Goal: Transaction & Acquisition: Purchase product/service

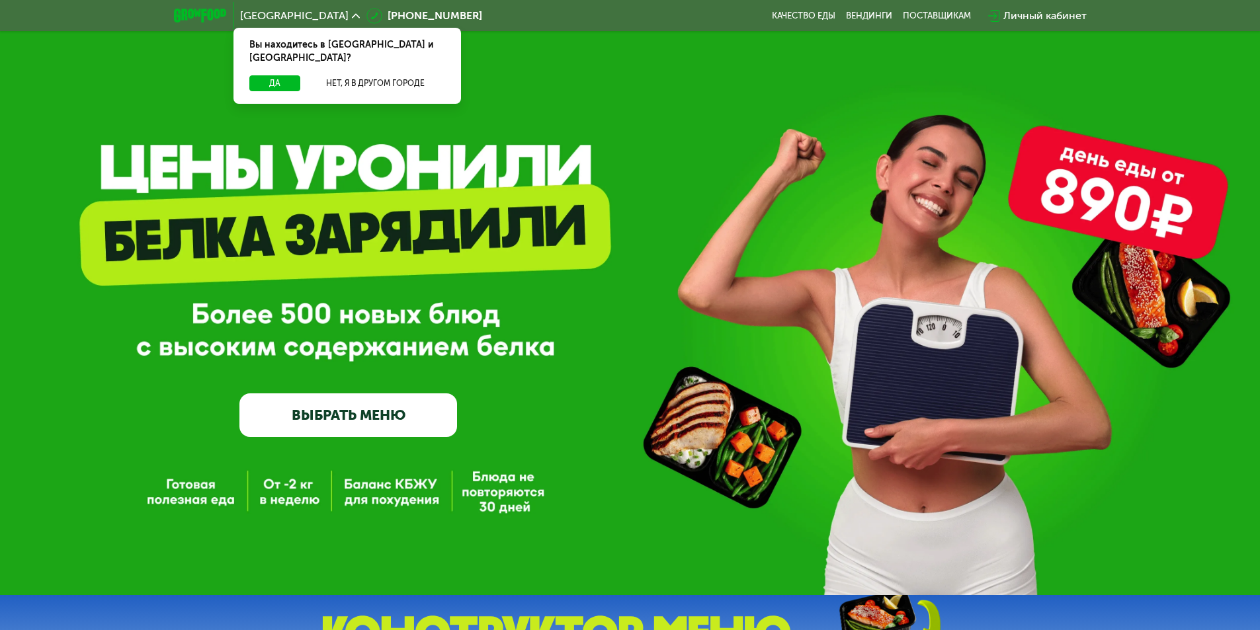
click at [357, 415] on link "ВЫБРАТЬ МЕНЮ" at bounding box center [348, 415] width 218 height 44
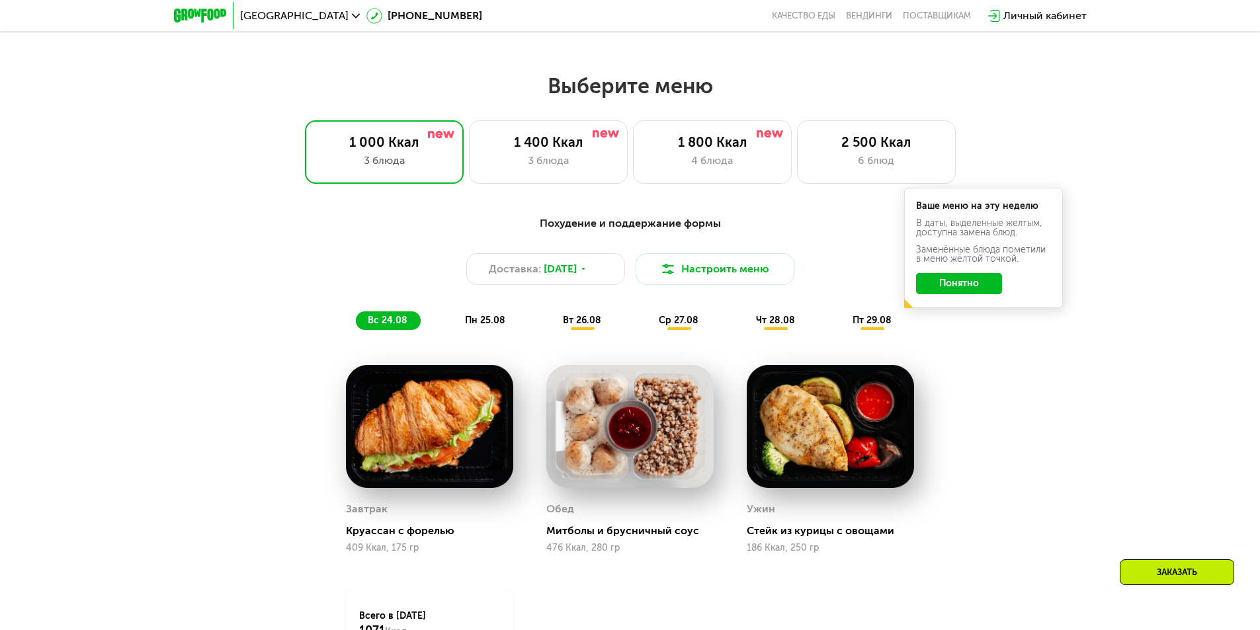
scroll to position [713, 0]
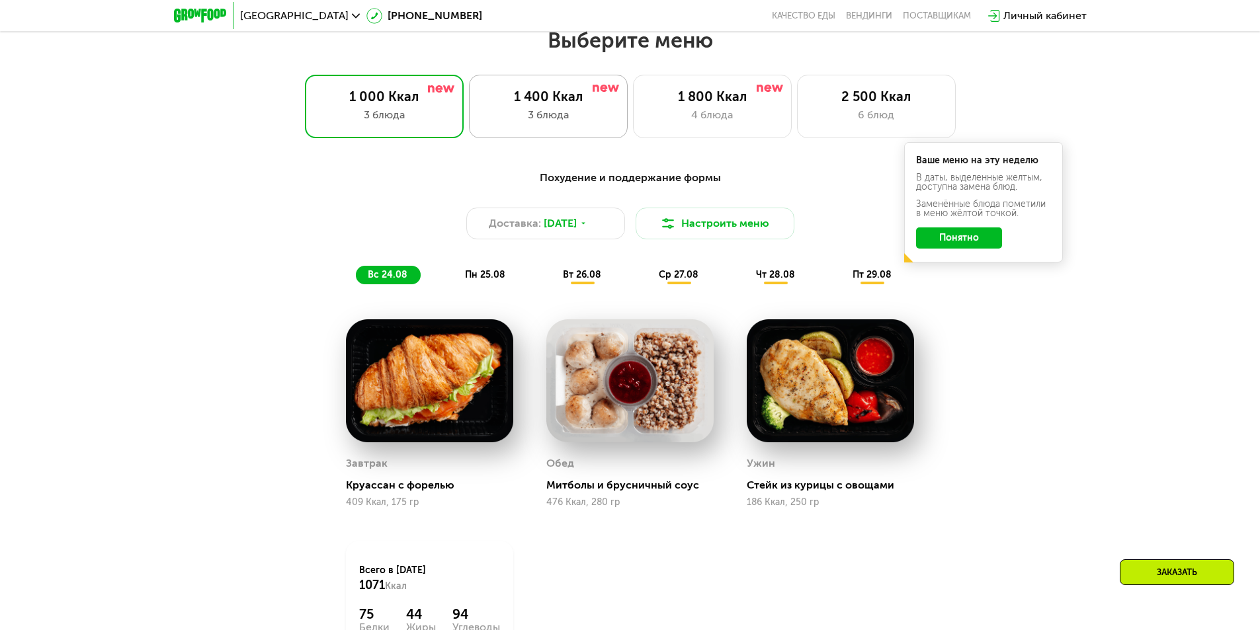
click at [528, 118] on div "3 блюда" at bounding box center [548, 115] width 131 height 16
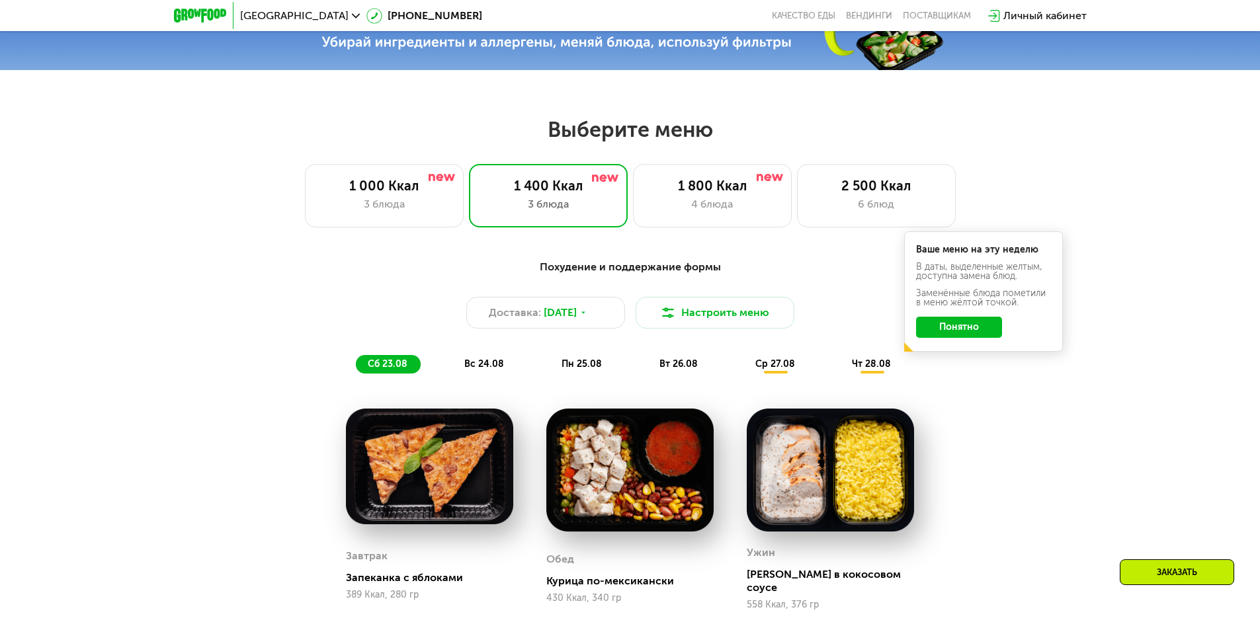
scroll to position [515, 0]
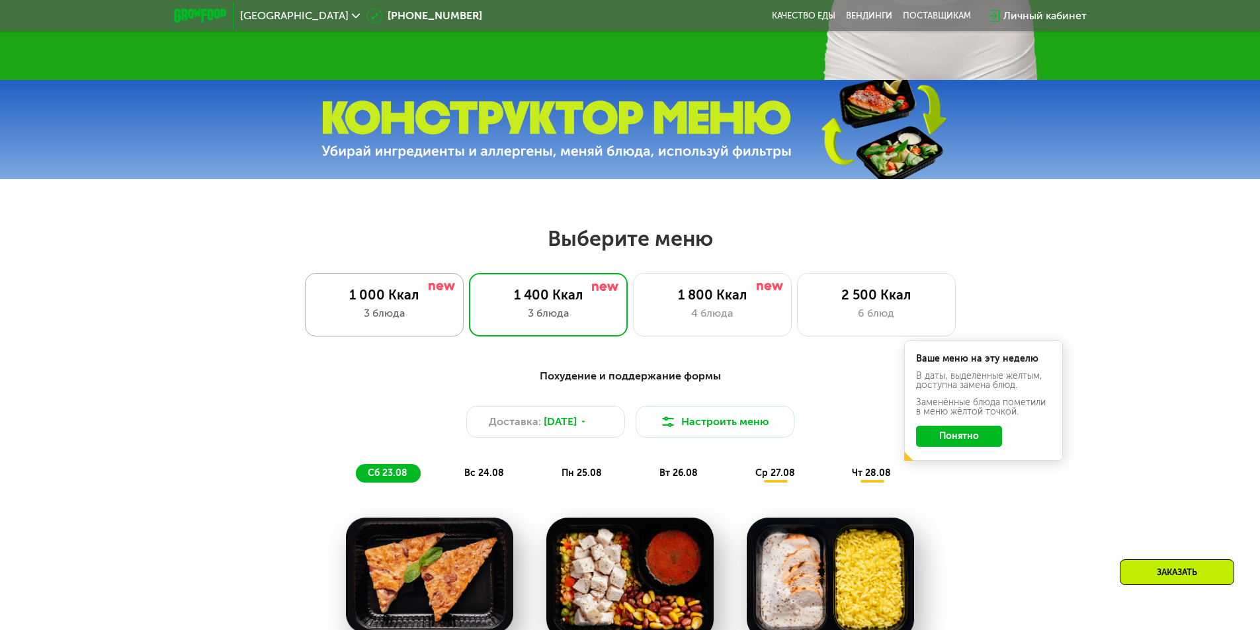
click at [403, 292] on div "1 000 Ккал" at bounding box center [384, 295] width 131 height 16
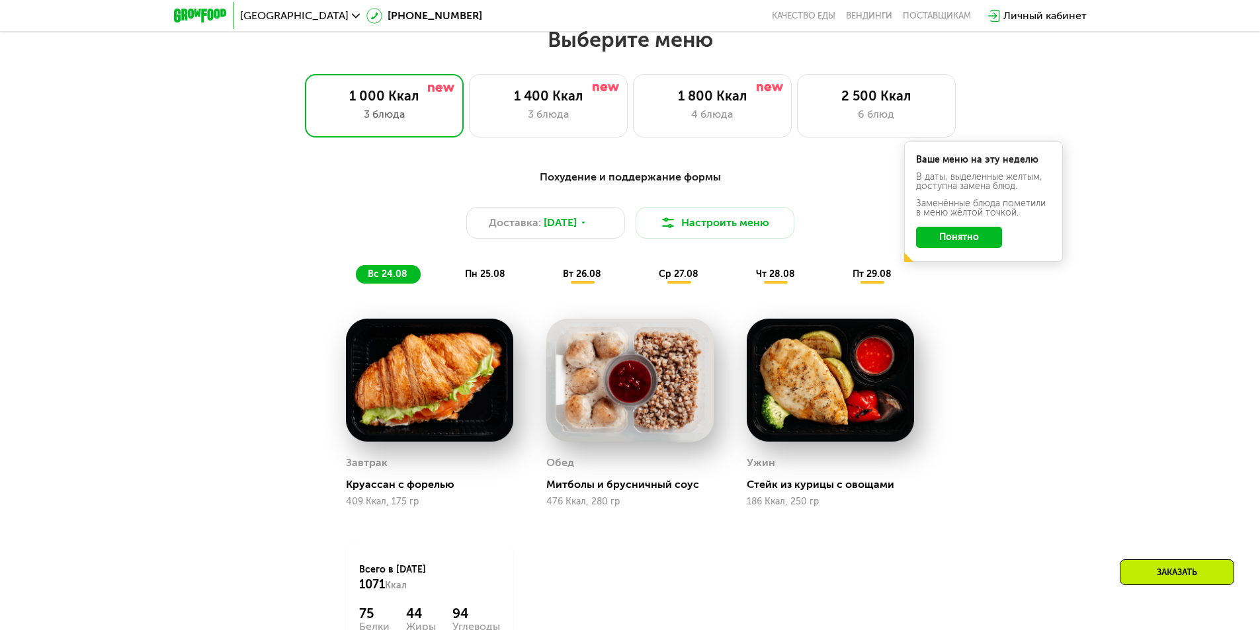
scroll to position [713, 0]
click at [569, 102] on div "1 400 Ккал" at bounding box center [548, 97] width 131 height 16
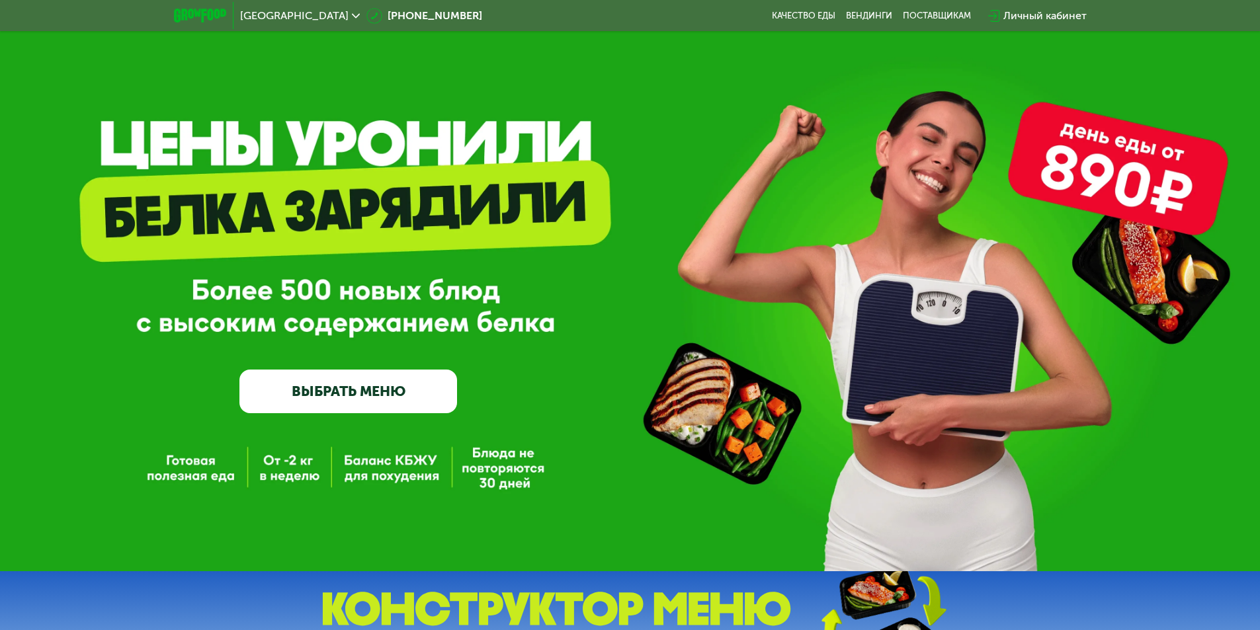
scroll to position [0, 0]
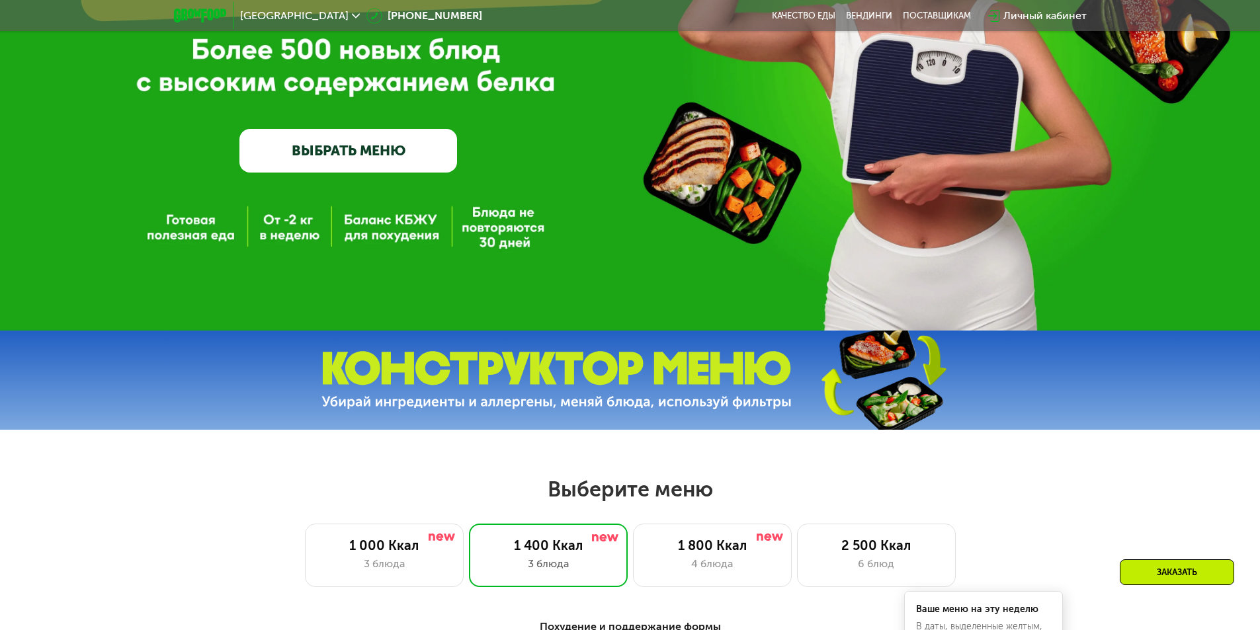
click at [353, 147] on link "ВЫБРАТЬ МЕНЮ" at bounding box center [348, 151] width 218 height 44
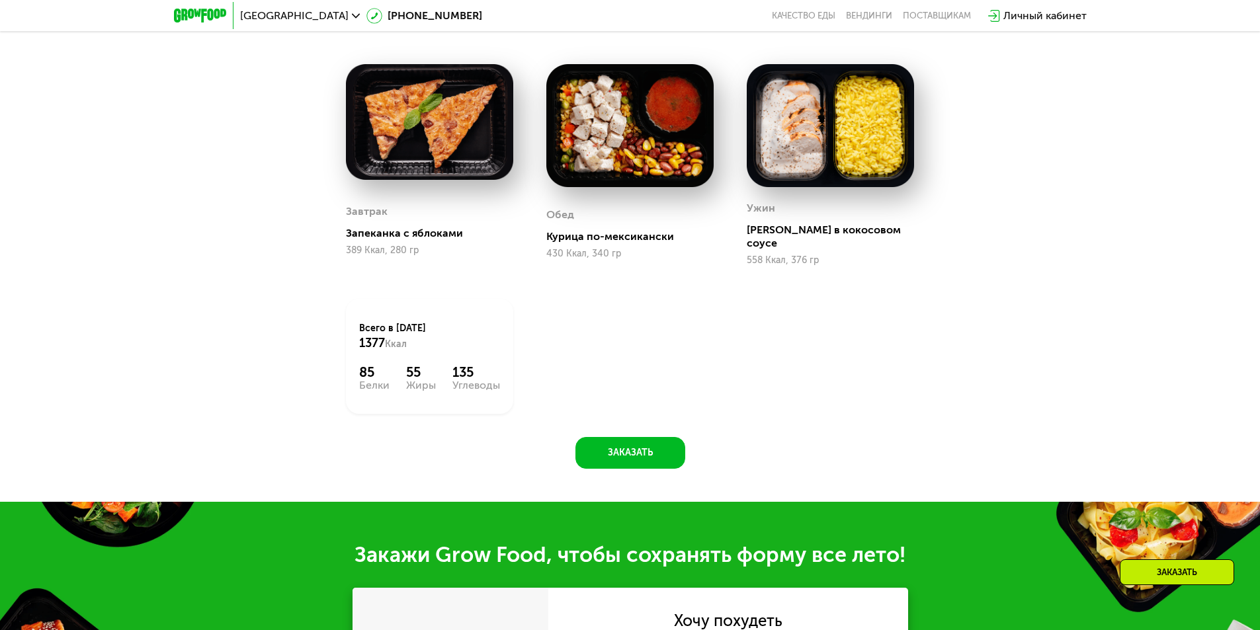
scroll to position [978, 0]
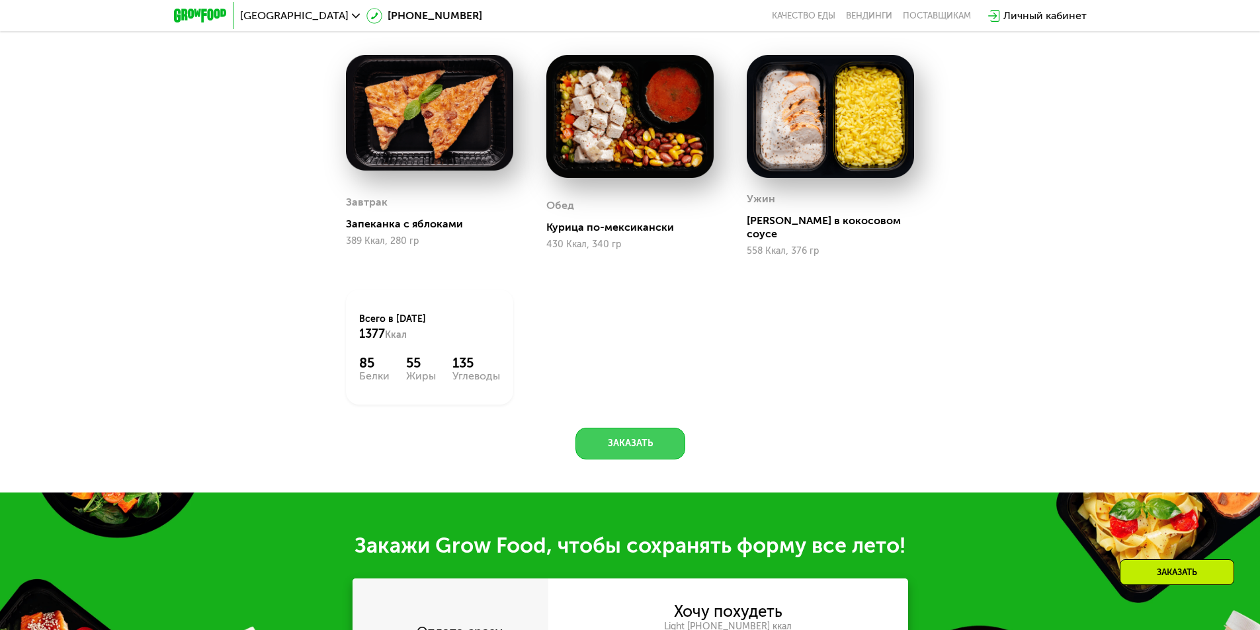
click at [645, 443] on button "Заказать" at bounding box center [630, 444] width 110 height 32
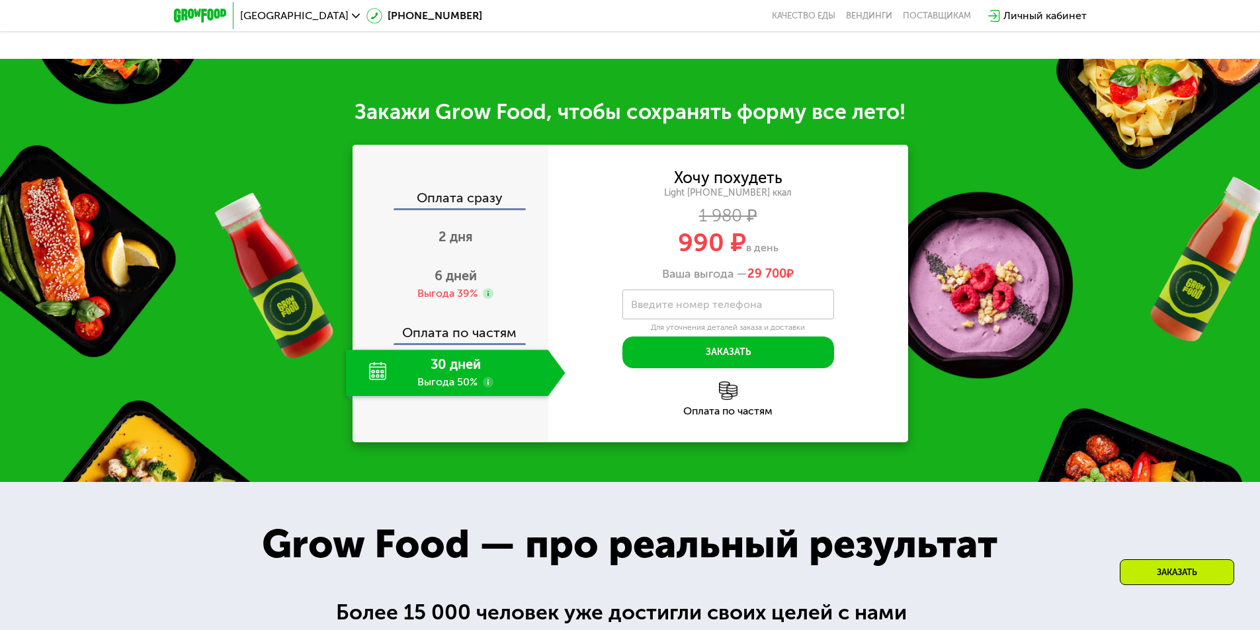
scroll to position [1462, 0]
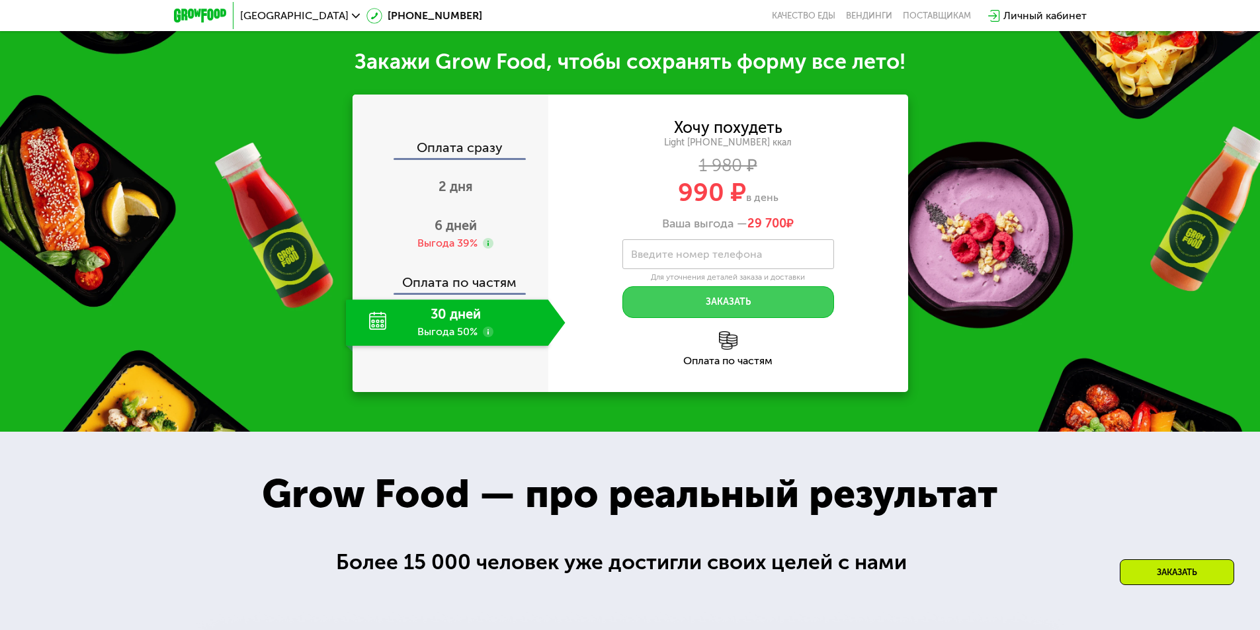
click at [700, 298] on button "Заказать" at bounding box center [728, 302] width 212 height 32
click at [1207, 565] on div "Заказать" at bounding box center [1176, 572] width 114 height 26
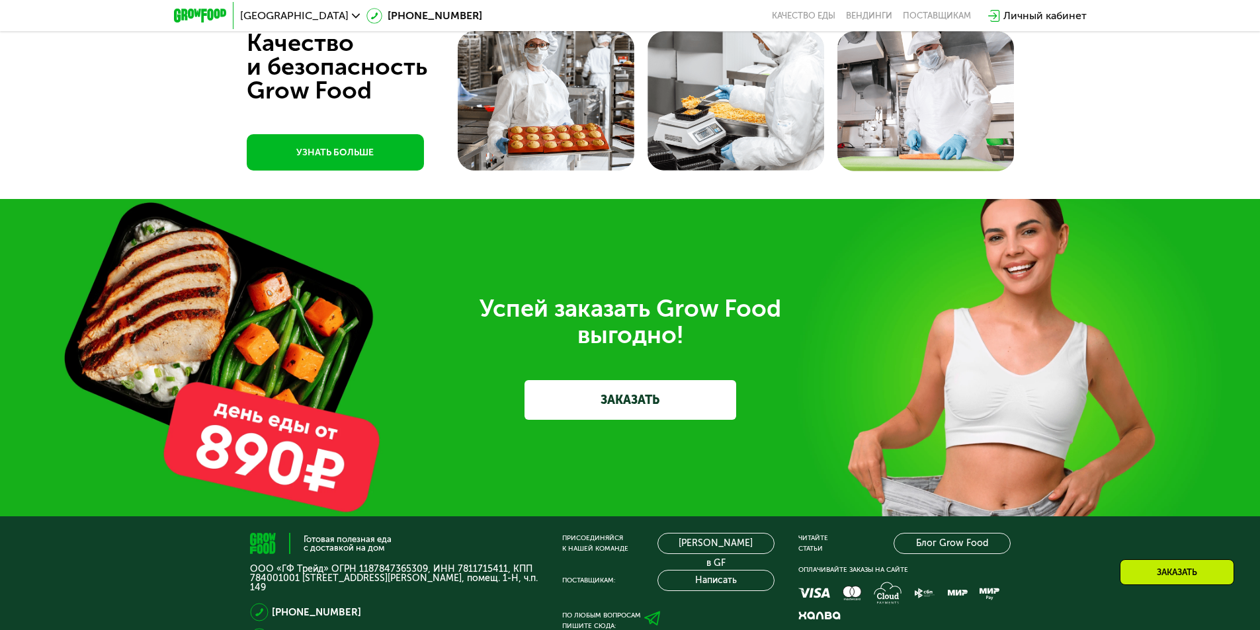
scroll to position [3935, 0]
click at [686, 403] on link "ЗАКАЗАТЬ" at bounding box center [630, 401] width 212 height 40
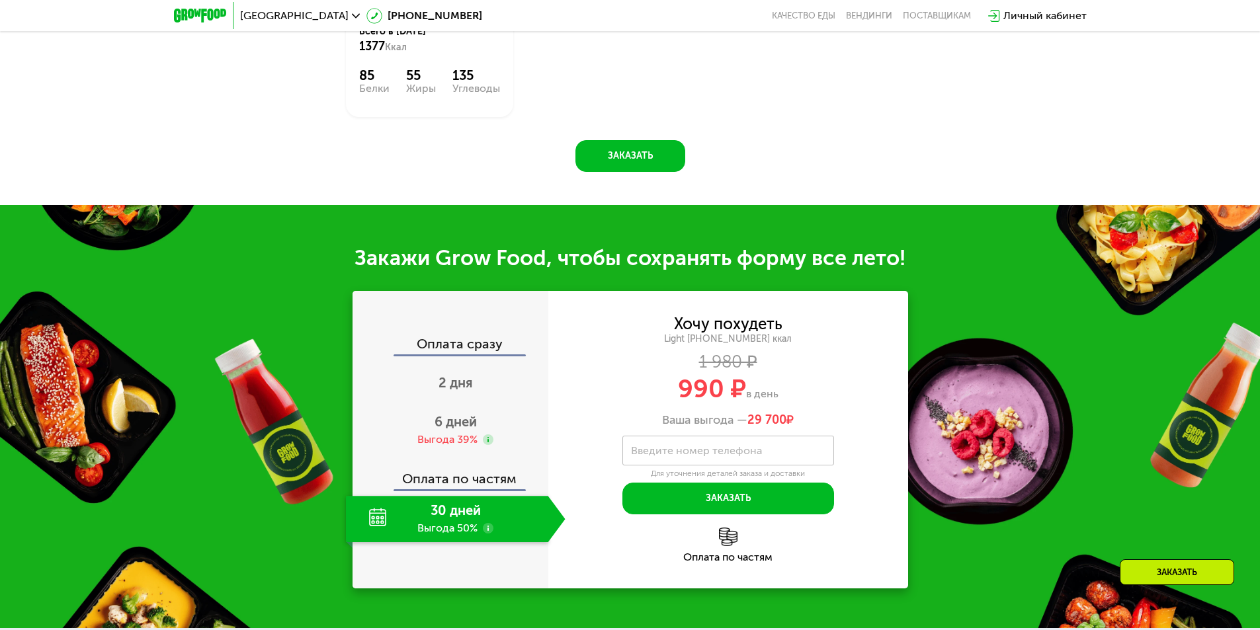
scroll to position [1233, 0]
